Goal: Information Seeking & Learning: Learn about a topic

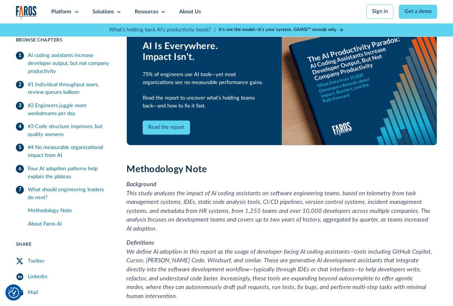
scroll to position [2243, 0]
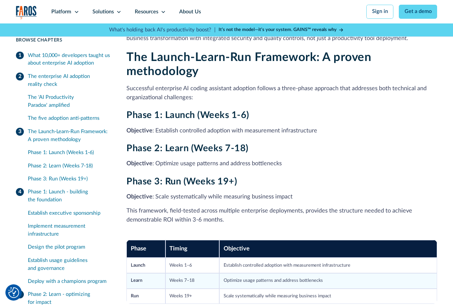
scroll to position [1390, 0]
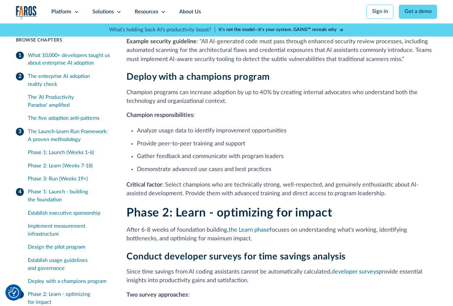
scroll to position [2283, 0]
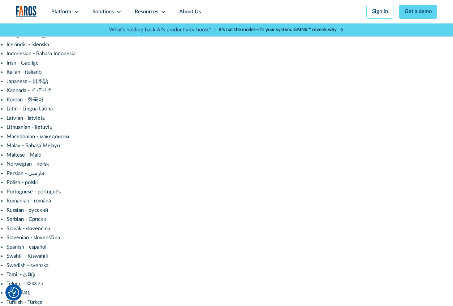
scroll to position [293, 0]
